Goal: Task Accomplishment & Management: Complete application form

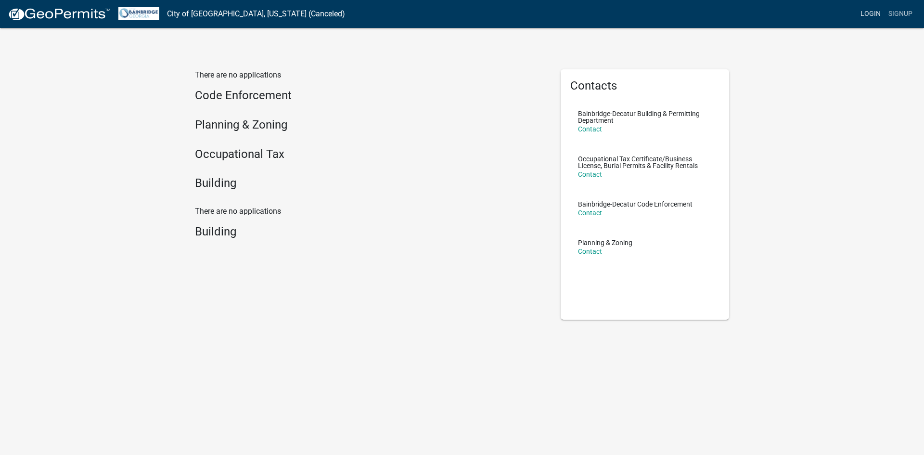
click at [876, 13] on link "Login" at bounding box center [871, 14] width 28 height 18
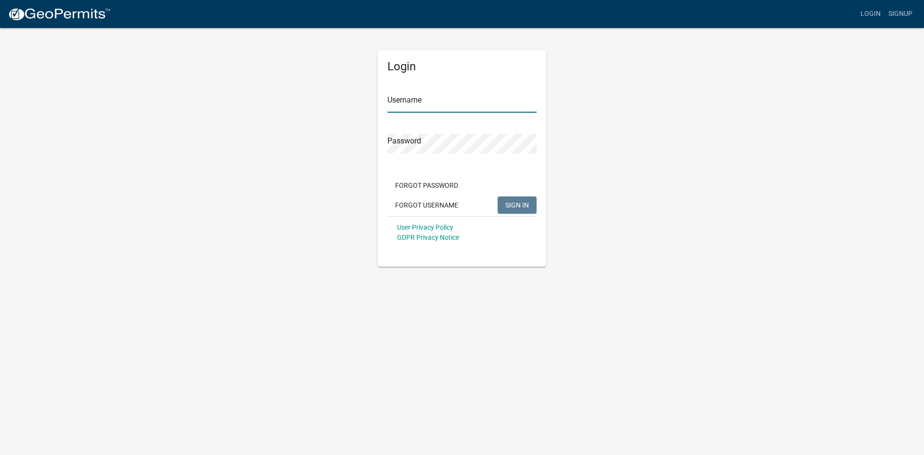
click at [430, 100] on input "Username" at bounding box center [461, 103] width 149 height 20
paste input "LicensingADT"
type input "LicensingADT"
click at [501, 200] on button "SIGN IN" at bounding box center [517, 204] width 39 height 17
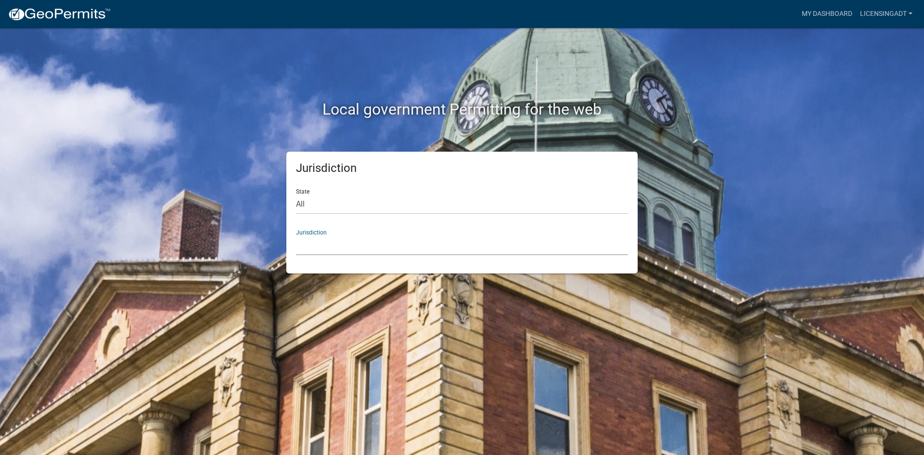
click at [338, 246] on select "[GEOGRAPHIC_DATA], [US_STATE] [GEOGRAPHIC_DATA], [US_STATE][PERSON_NAME][GEOGRA…" at bounding box center [462, 245] width 332 height 20
drag, startPoint x: 765, startPoint y: 129, endPoint x: 761, endPoint y: 125, distance: 6.5
click at [765, 128] on div "Local government Permitting for the web Jurisdiction State All [US_STATE] [US_S…" at bounding box center [462, 227] width 924 height 455
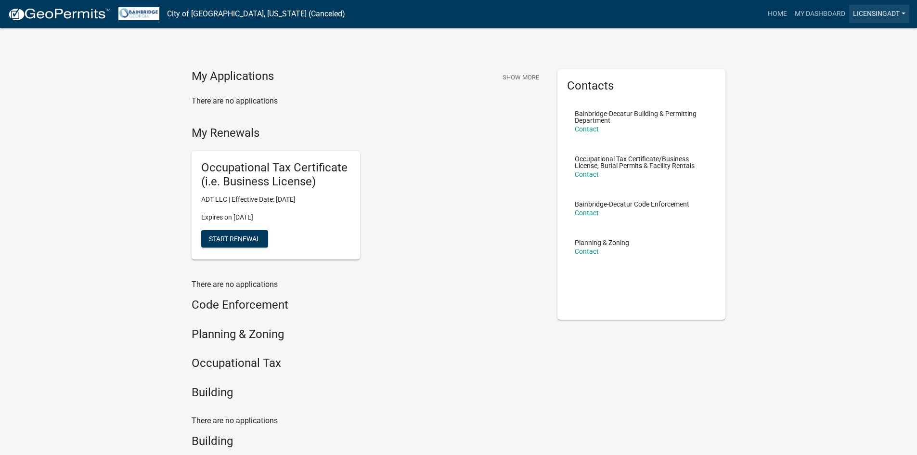
click at [898, 16] on link "LicensingADT" at bounding box center [879, 14] width 60 height 18
click at [260, 241] on span "Start Renewal" at bounding box center [235, 238] width 52 height 8
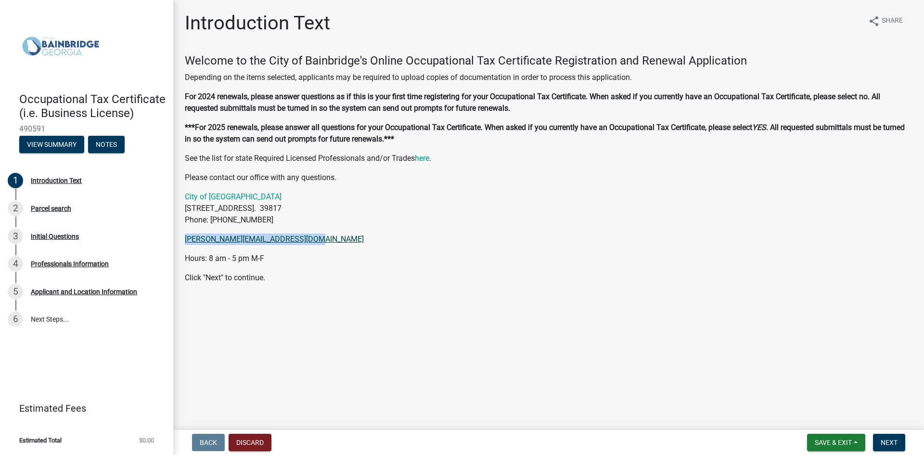
drag, startPoint x: 315, startPoint y: 241, endPoint x: 187, endPoint y: 240, distance: 128.0
click at [187, 240] on p "maitlyn.rentz@bainbridgecity.com" at bounding box center [549, 239] width 728 height 12
copy link "maitlyn.rentz@bainbridgecity.com"
click at [896, 441] on span "Next" at bounding box center [889, 442] width 17 height 8
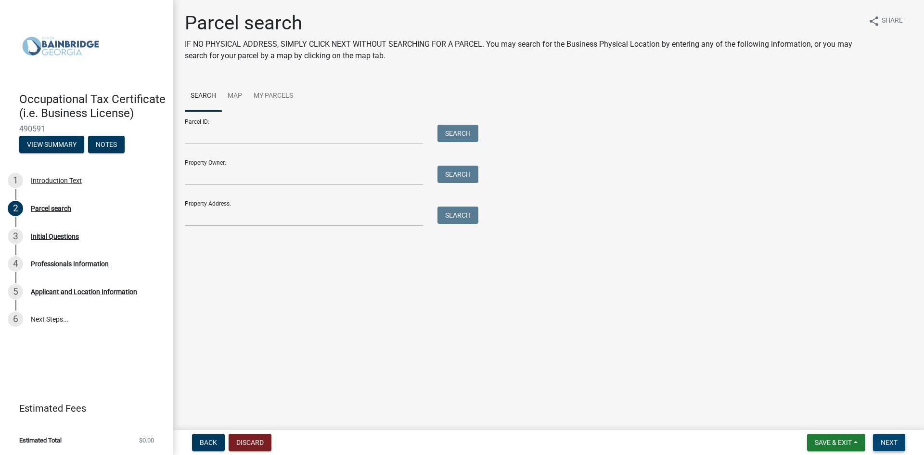
click at [889, 440] on span "Next" at bounding box center [889, 442] width 17 height 8
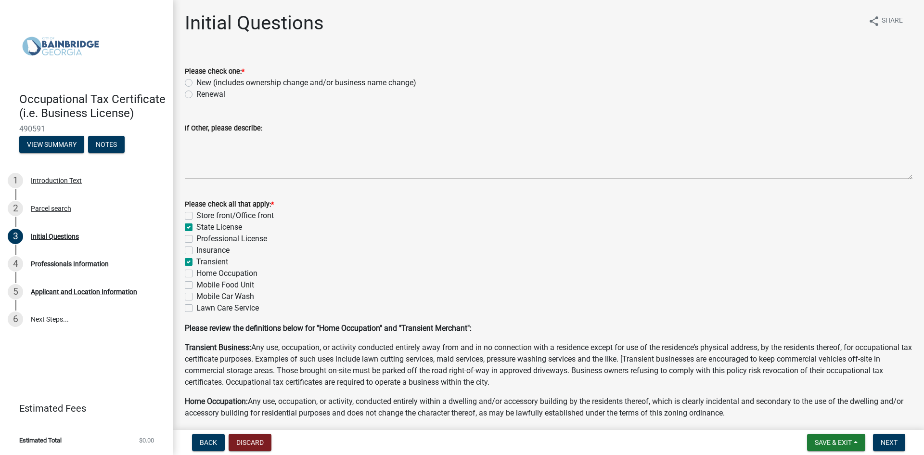
click at [196, 98] on label "Renewal" at bounding box center [210, 95] width 29 height 12
click at [196, 95] on input "Renewal" at bounding box center [199, 92] width 6 height 6
radio input "true"
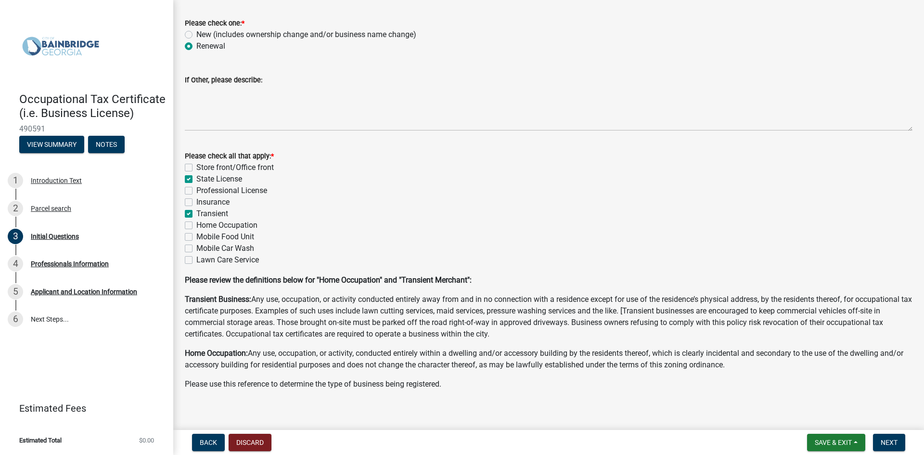
scroll to position [48, 0]
click at [886, 441] on span "Next" at bounding box center [889, 442] width 17 height 8
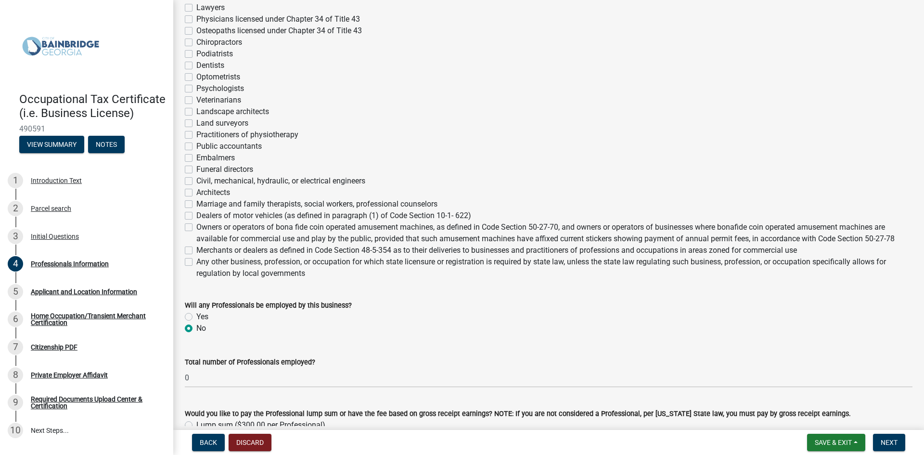
scroll to position [289, 0]
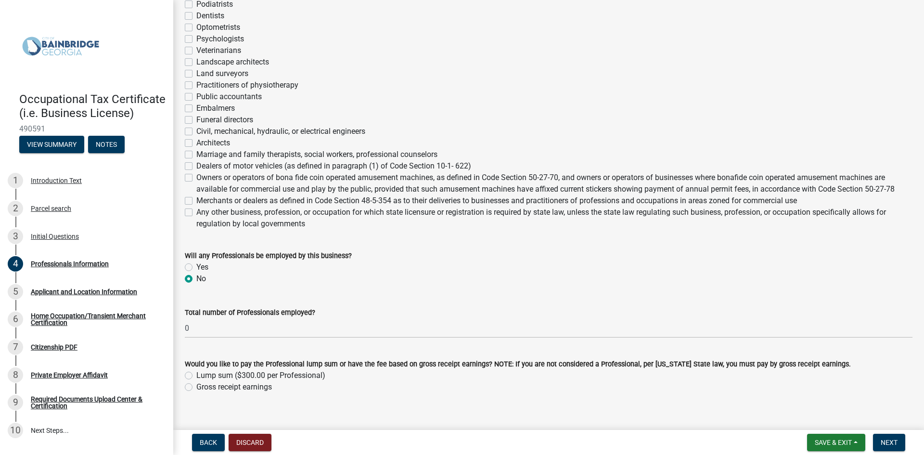
click at [196, 386] on label "Gross receipt earnings" at bounding box center [234, 387] width 76 height 12
click at [196, 386] on input "Gross receipt earnings" at bounding box center [199, 384] width 6 height 6
radio input "true"
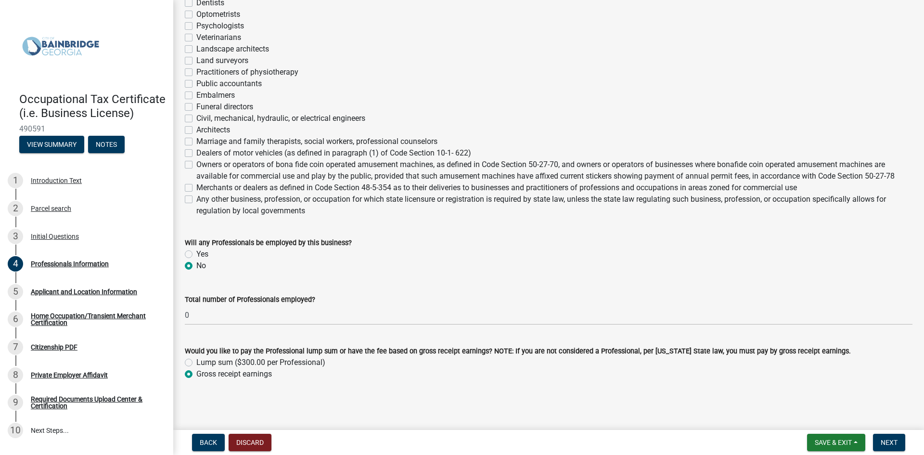
scroll to position [302, 0]
click at [888, 442] on span "Next" at bounding box center [889, 442] width 17 height 8
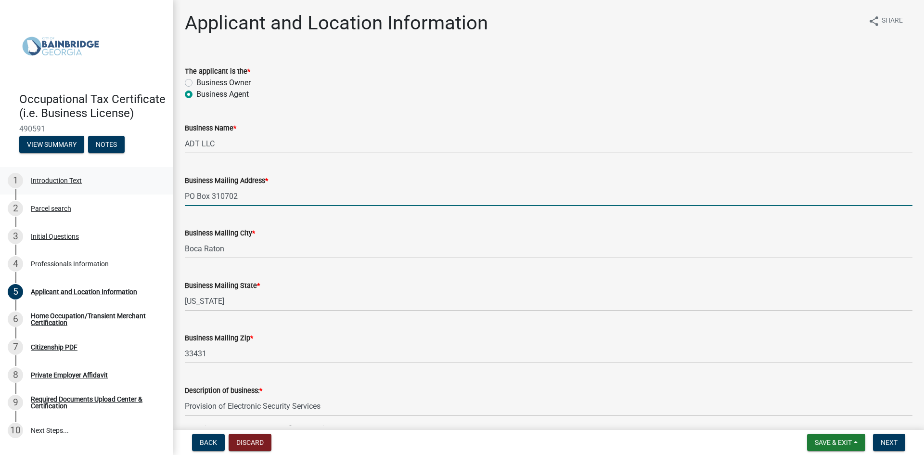
drag, startPoint x: 249, startPoint y: 195, endPoint x: 150, endPoint y: 195, distance: 99.2
click at [147, 195] on div "Occupational Tax Certificate (i.e. Business License) 490591 View Summary Notes …" at bounding box center [462, 227] width 924 height 455
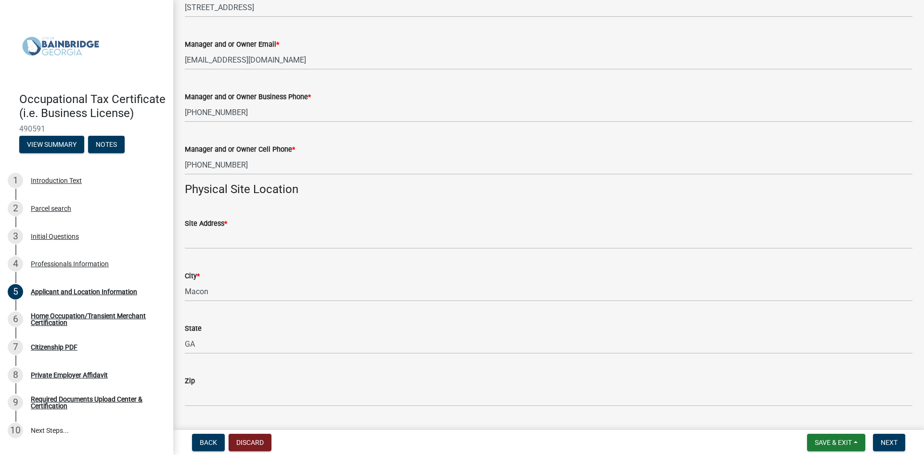
scroll to position [626, 0]
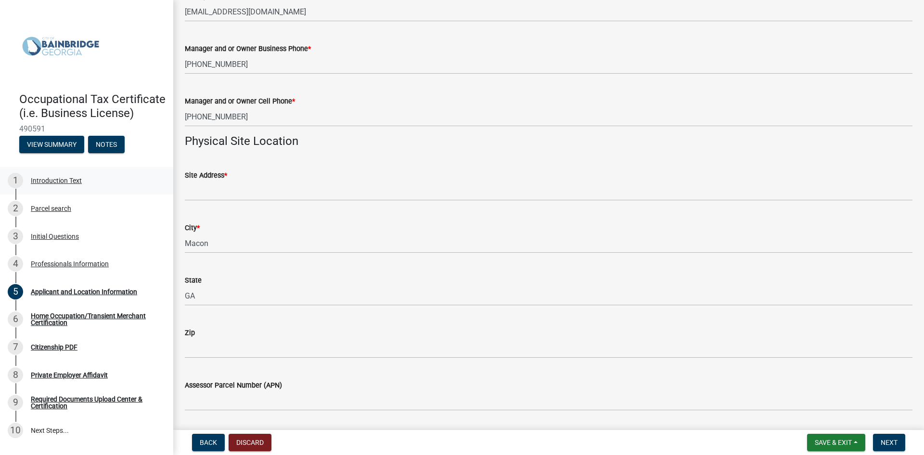
type input "1501 Yamato Rd, Dept 200"
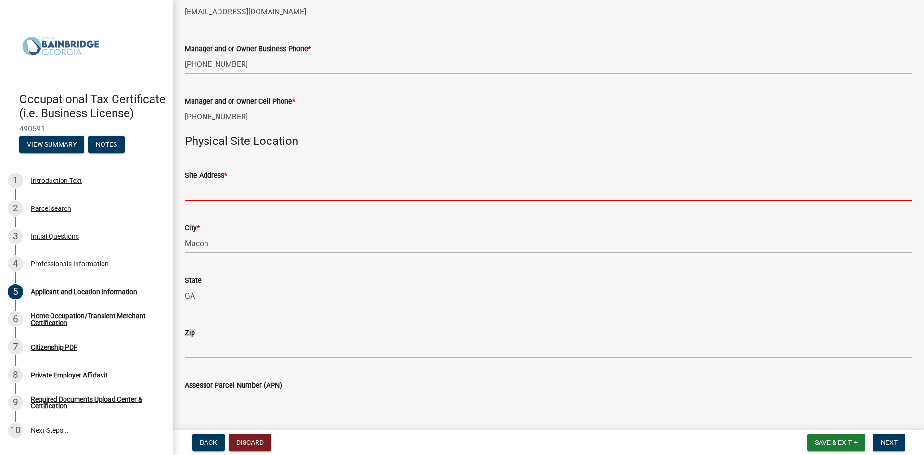
click at [216, 184] on input "Site Address *" at bounding box center [549, 191] width 728 height 20
paste input "4418 Dobbin Dr, Suite E"
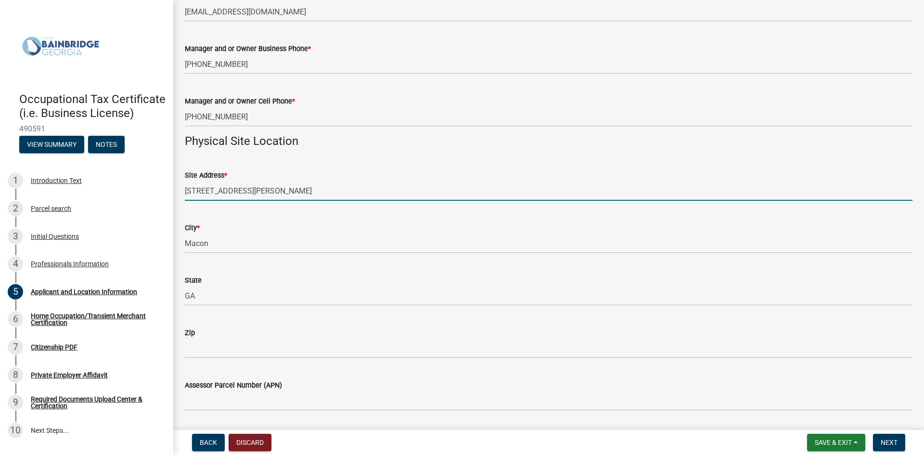
type input "4418 Dobbin Dr, Suite E"
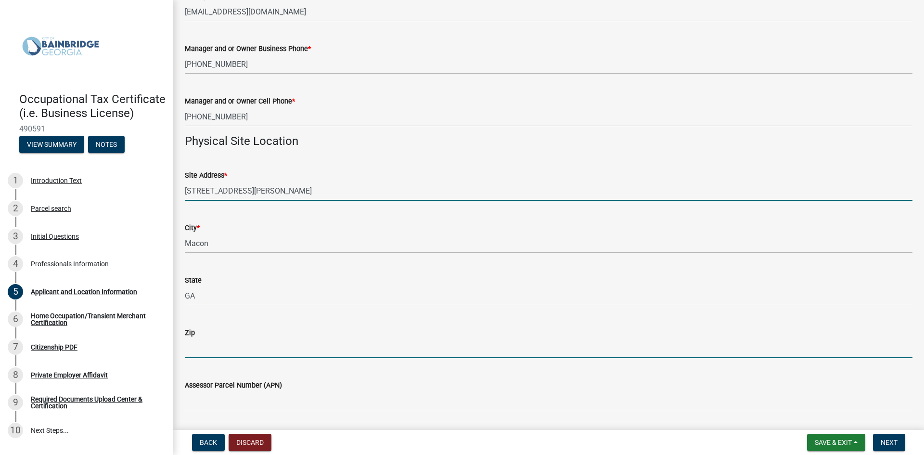
click at [205, 347] on input "Zip" at bounding box center [549, 348] width 728 height 20
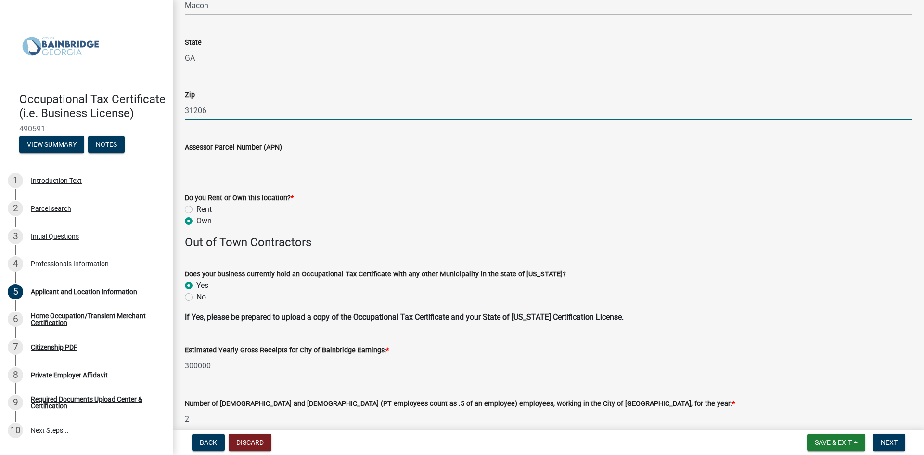
scroll to position [866, 0]
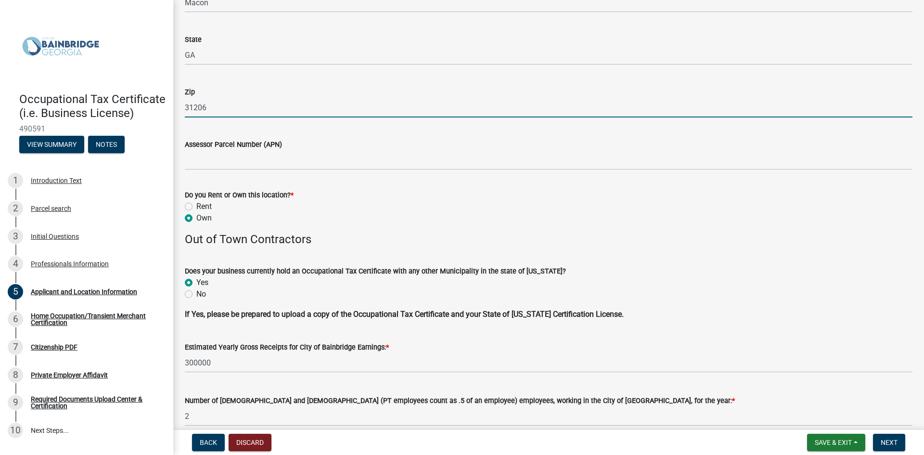
type input "31206"
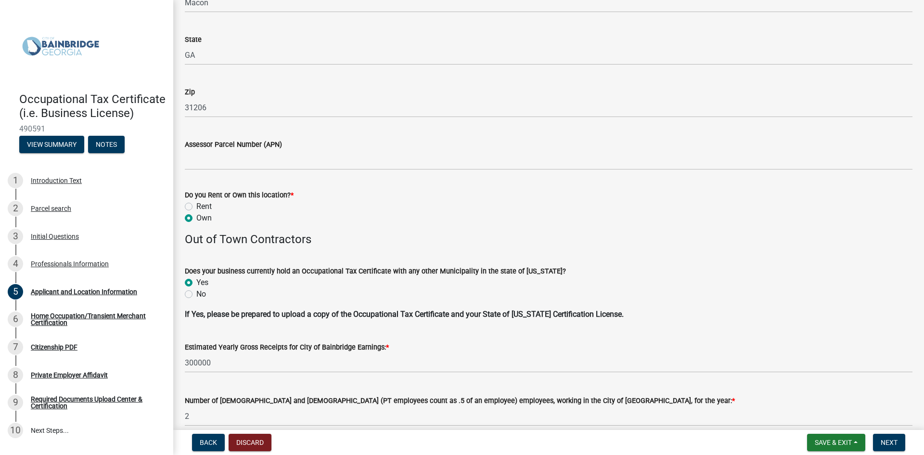
click at [196, 207] on label "Rent" at bounding box center [203, 207] width 15 height 12
click at [196, 207] on input "Rent" at bounding box center [199, 204] width 6 height 6
radio input "true"
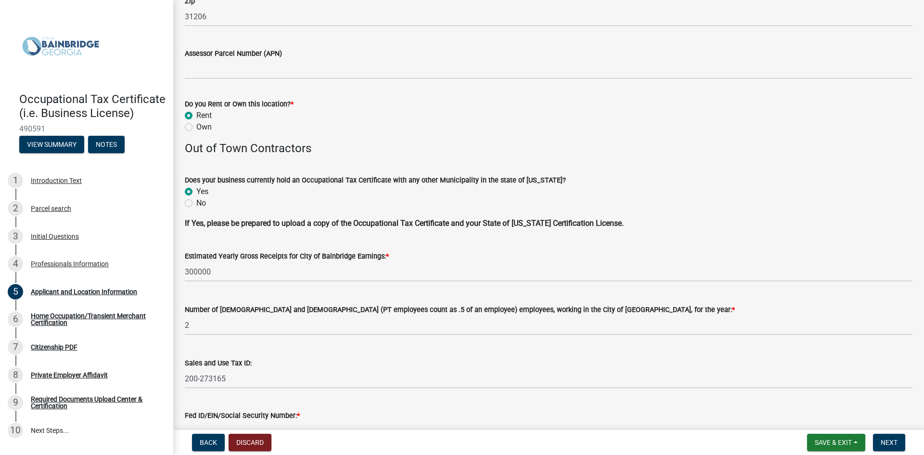
scroll to position [963, 0]
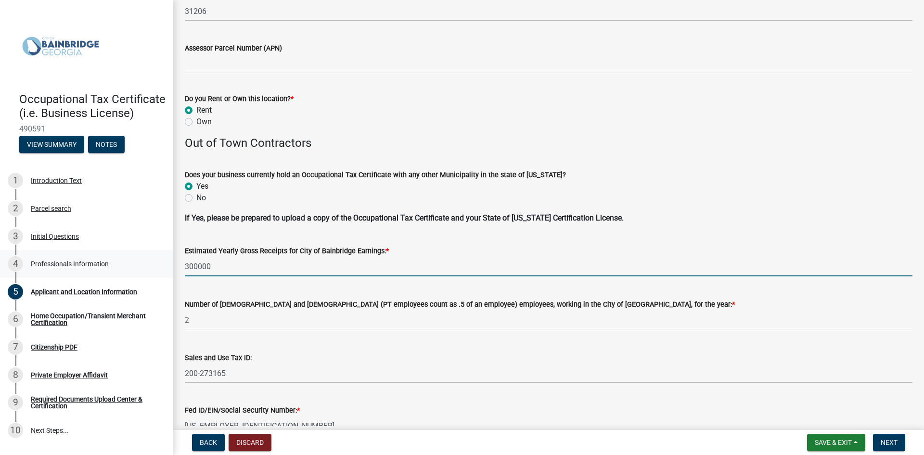
drag, startPoint x: 228, startPoint y: 263, endPoint x: 155, endPoint y: 266, distance: 72.2
click at [155, 266] on div "Occupational Tax Certificate (i.e. Business License) 490591 View Summary Notes …" at bounding box center [462, 227] width 924 height 455
drag, startPoint x: 223, startPoint y: 272, endPoint x: 243, endPoint y: 272, distance: 19.7
click at [223, 272] on input "300000" at bounding box center [549, 267] width 728 height 20
paste input "60364.97"
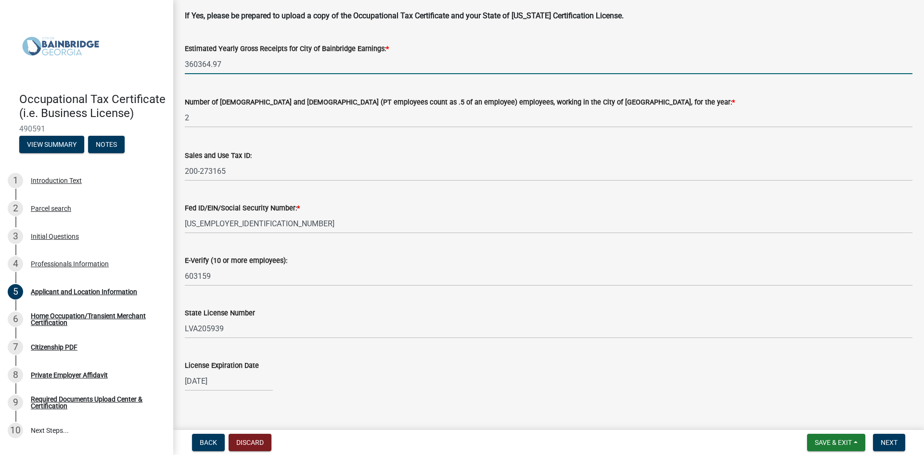
scroll to position [1176, 0]
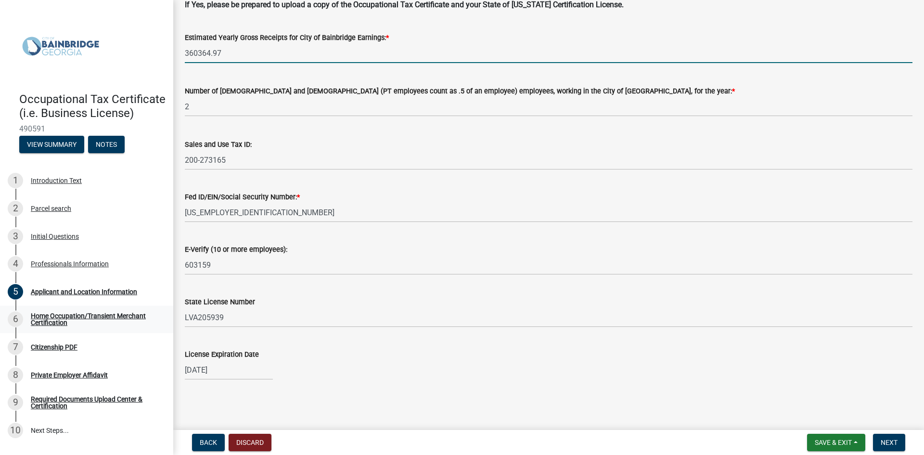
type input "360364.97"
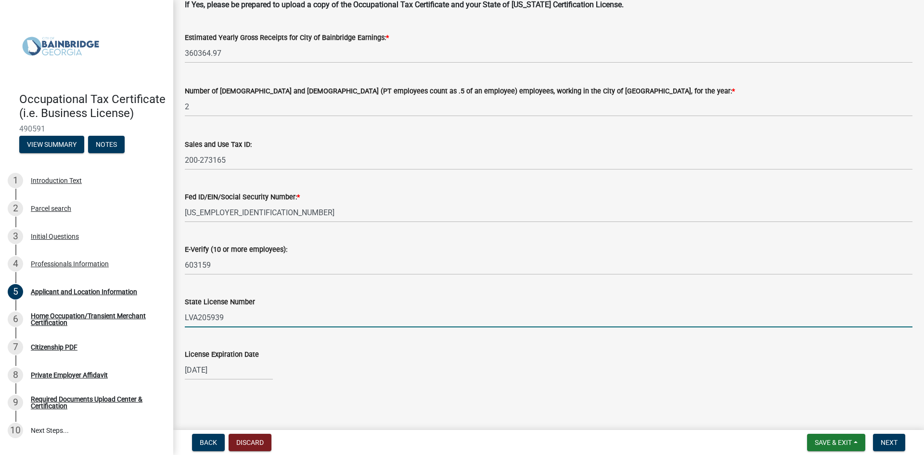
drag, startPoint x: 235, startPoint y: 319, endPoint x: 206, endPoint y: 317, distance: 29.5
click at [206, 317] on input "LVA205939" at bounding box center [549, 318] width 728 height 20
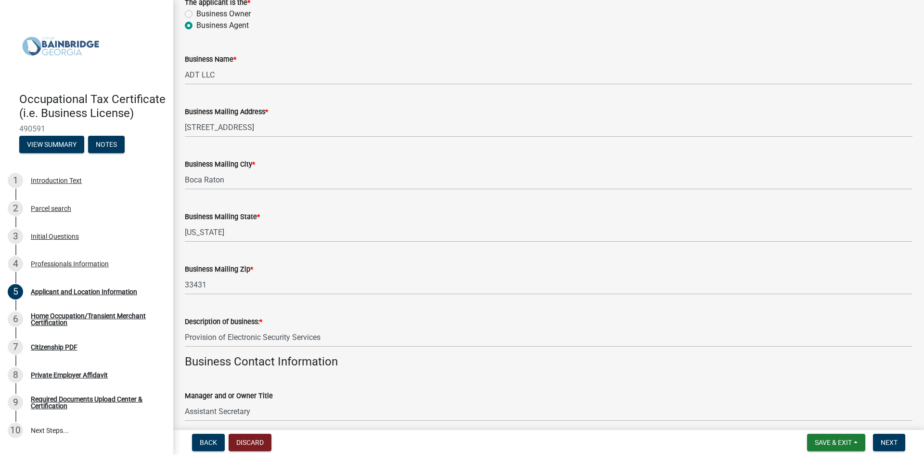
scroll to position [0, 0]
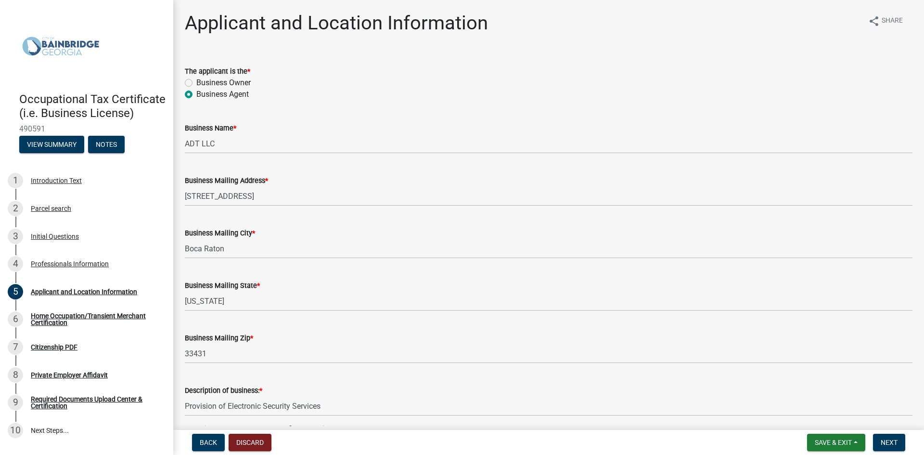
type input "LVA205326"
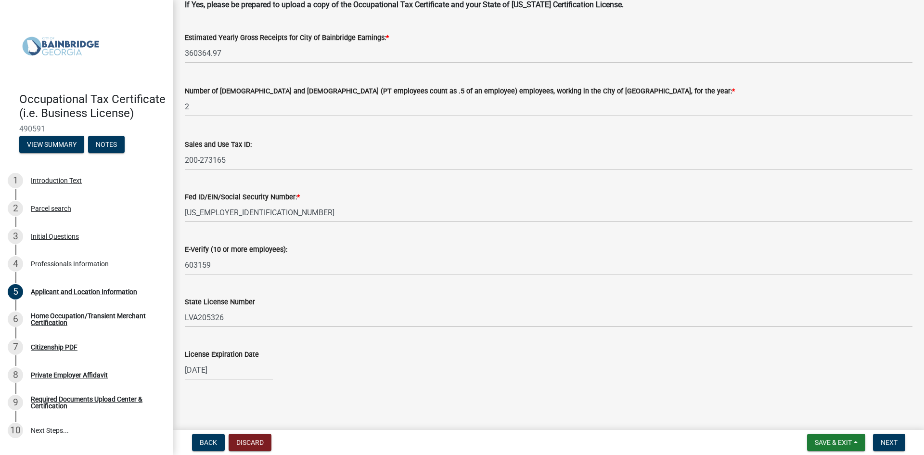
scroll to position [1176, 0]
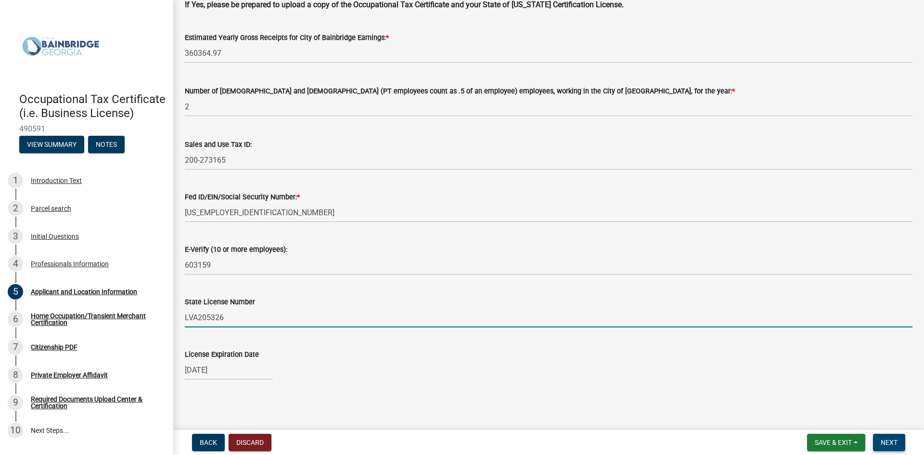
click at [891, 441] on span "Next" at bounding box center [889, 442] width 17 height 8
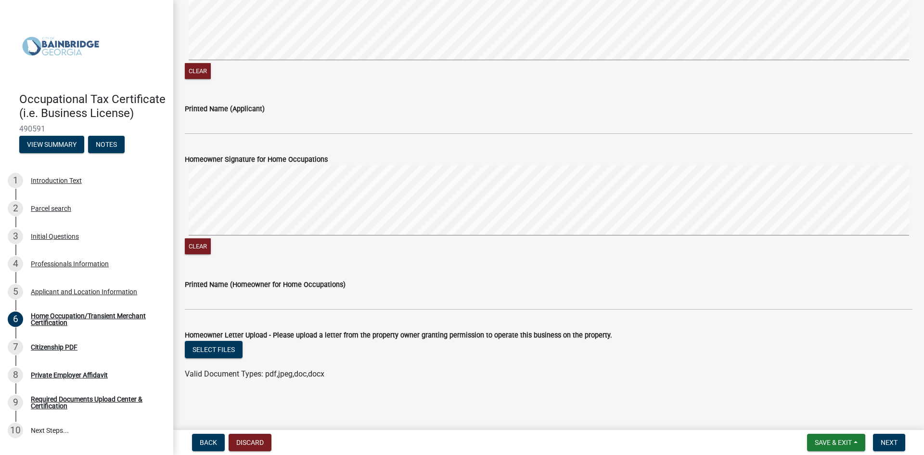
scroll to position [892, 0]
click at [64, 350] on div "Citizenship PDF" at bounding box center [54, 347] width 47 height 7
click at [896, 439] on span "Next" at bounding box center [889, 442] width 17 height 8
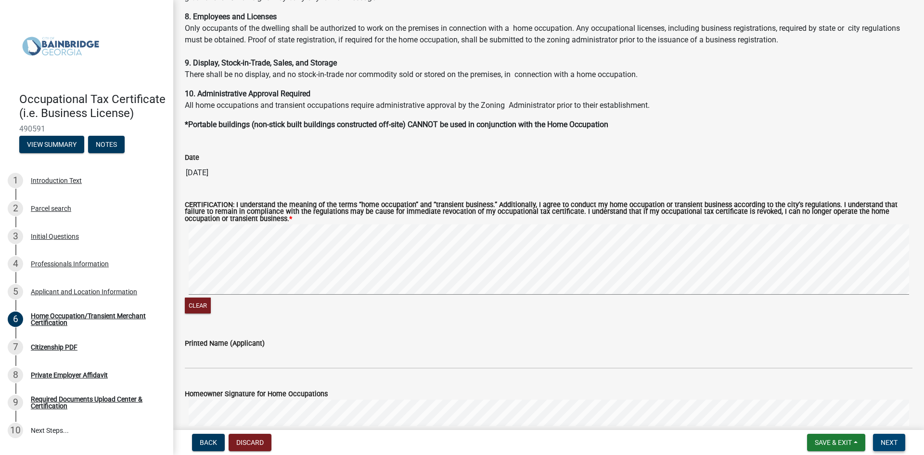
scroll to position [671, 0]
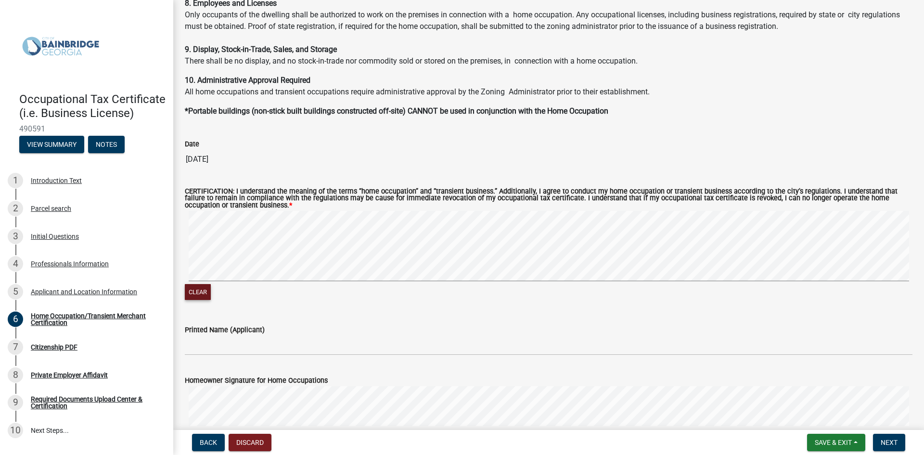
click at [205, 293] on button "Clear" at bounding box center [198, 292] width 26 height 16
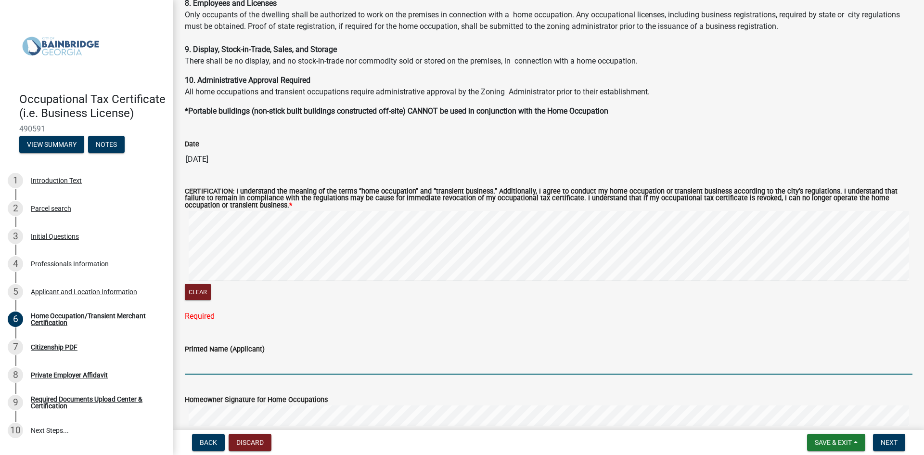
click at [242, 363] on input "Printed Name (Applicant)" at bounding box center [549, 365] width 728 height 20
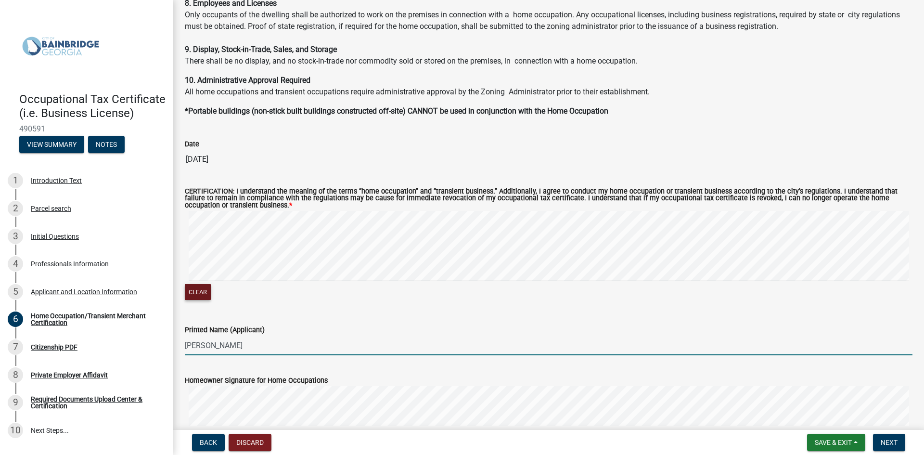
type input "Dean Roy"
click at [204, 292] on button "Clear" at bounding box center [198, 292] width 26 height 16
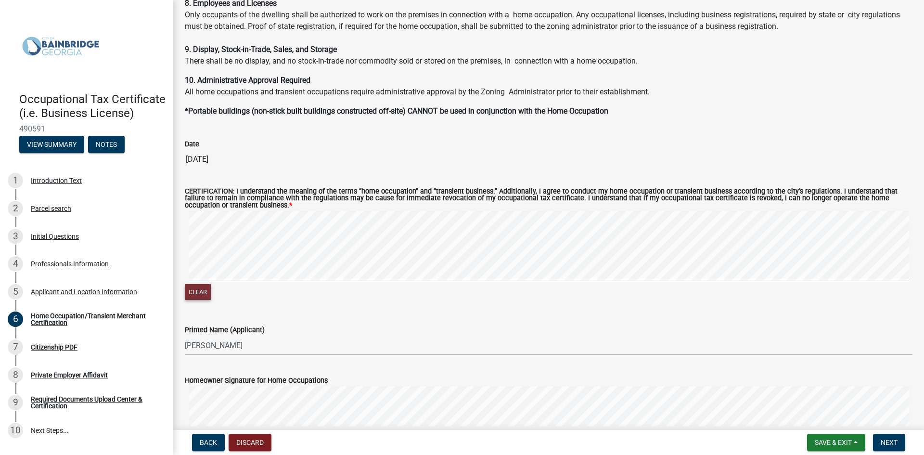
click at [207, 293] on button "Clear" at bounding box center [198, 292] width 26 height 16
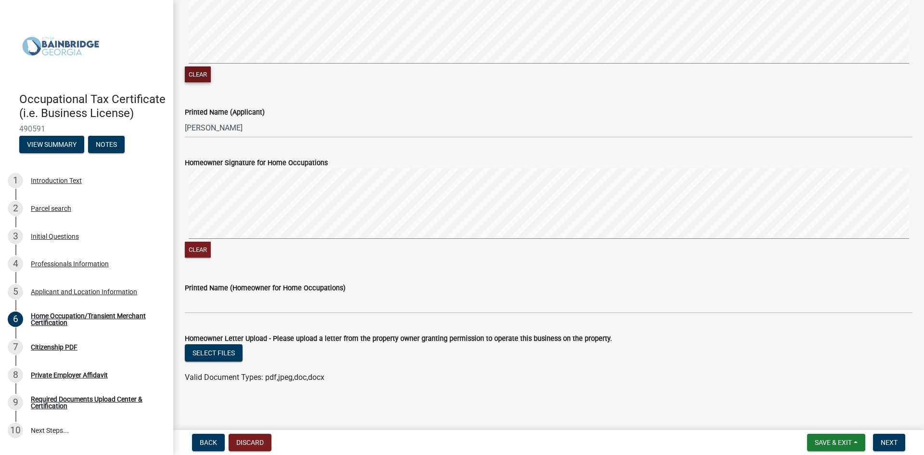
scroll to position [892, 0]
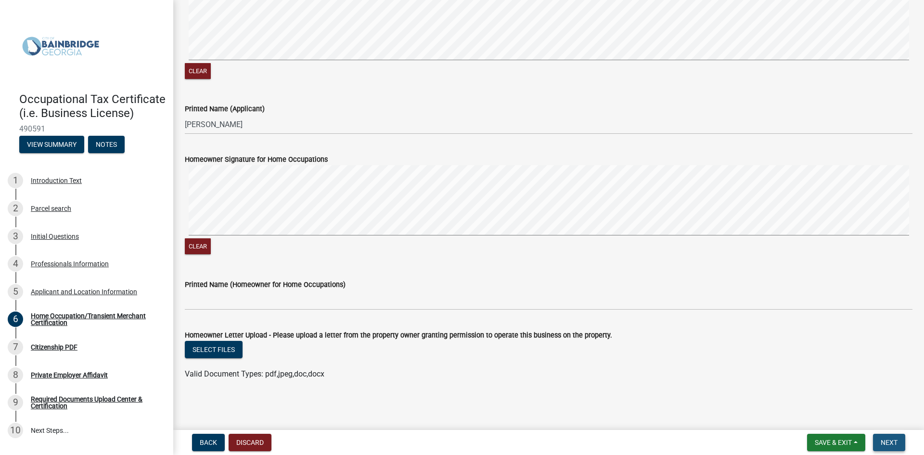
click at [891, 440] on span "Next" at bounding box center [889, 442] width 17 height 8
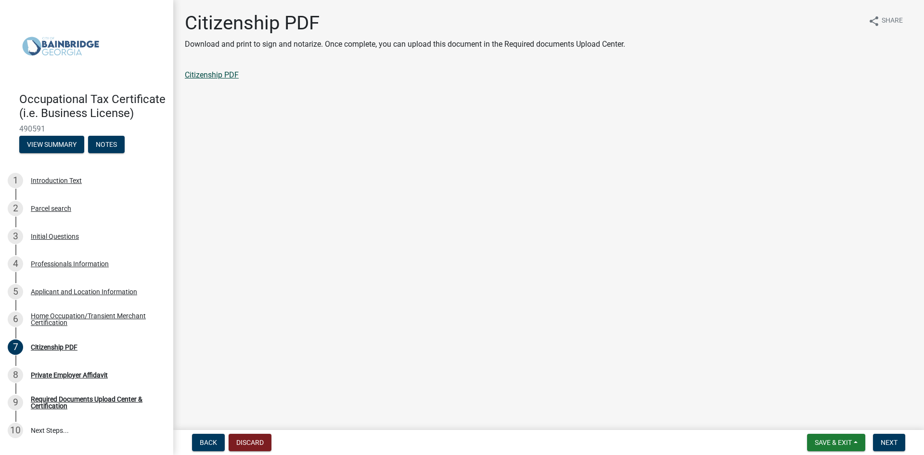
click at [214, 76] on link "Citizenship PDF" at bounding box center [212, 74] width 54 height 9
click at [894, 444] on span "Next" at bounding box center [889, 442] width 17 height 8
click at [243, 73] on link "Private Employer Affidavit" at bounding box center [229, 74] width 88 height 9
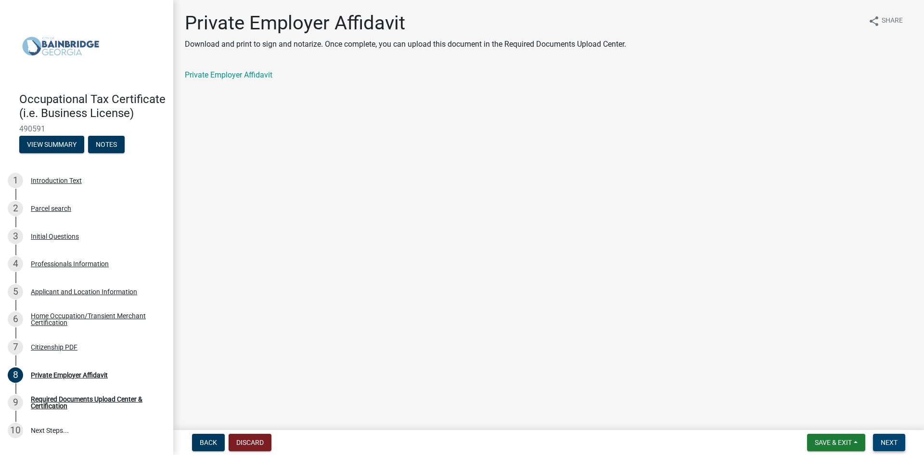
click at [880, 438] on button "Next" at bounding box center [889, 442] width 32 height 17
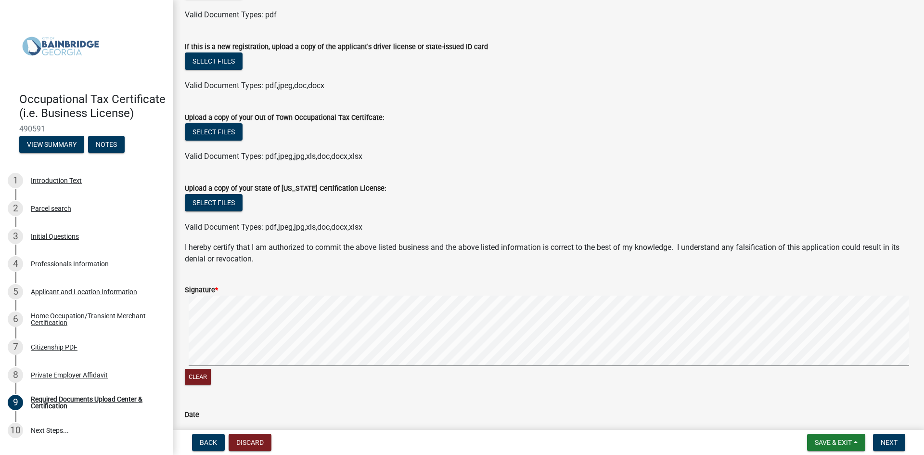
scroll to position [266, 0]
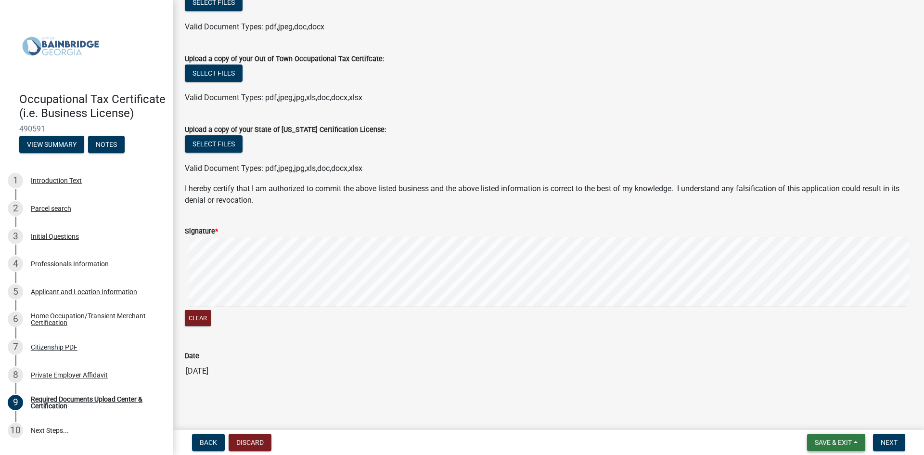
click at [828, 443] on span "Save & Exit" at bounding box center [833, 442] width 37 height 8
click at [814, 418] on button "Save & Exit" at bounding box center [826, 417] width 77 height 23
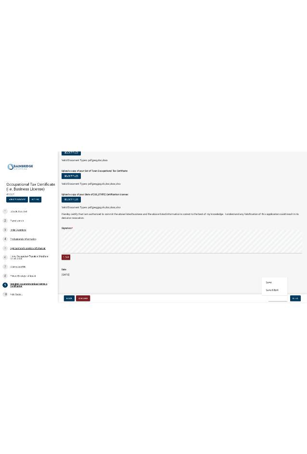
scroll to position [0, 0]
